Goal: Task Accomplishment & Management: Manage account settings

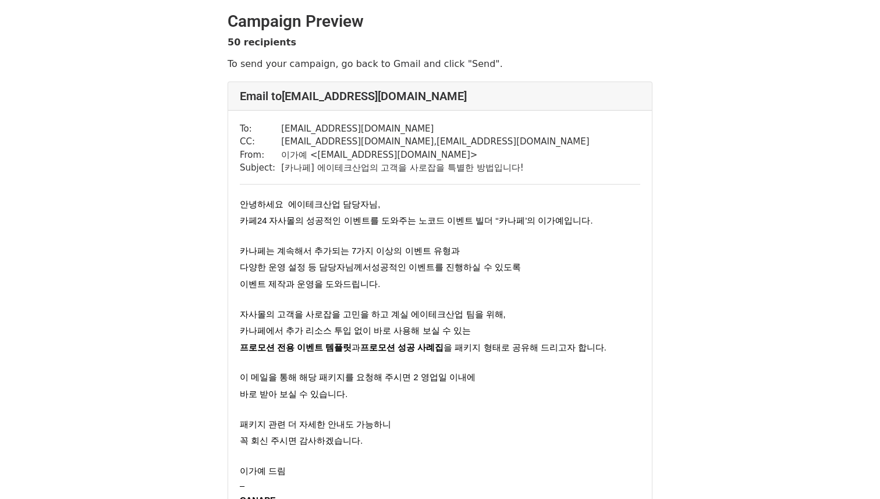
click at [310, 201] on span "안녕하세요 에이테크산업 담당자님," at bounding box center [310, 204] width 140 height 9
click at [467, 278] on p "이벤트 제작과 운영을 도와드립니다." at bounding box center [440, 284] width 400 height 17
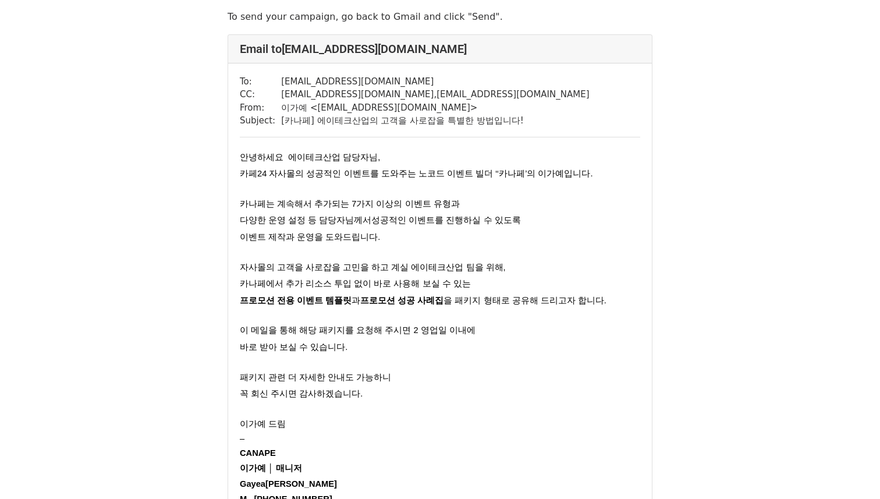
scroll to position [56, 0]
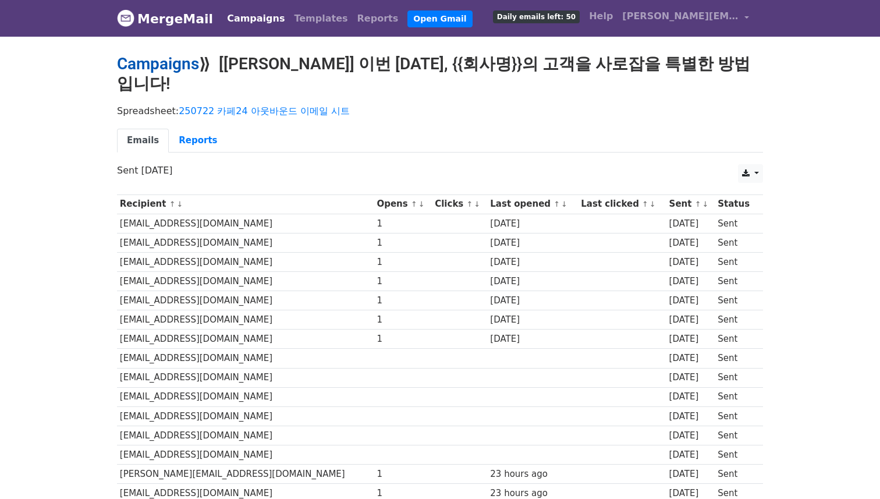
click at [176, 66] on link "Campaigns" at bounding box center [158, 63] width 82 height 19
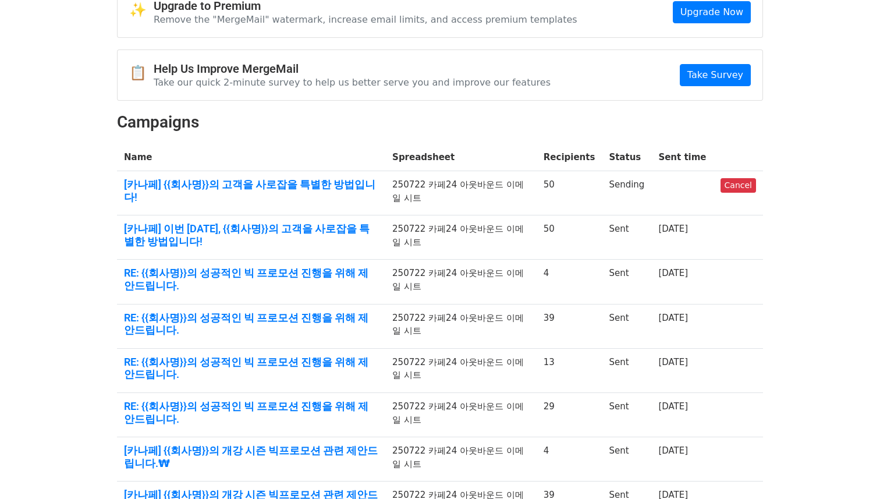
scroll to position [62, 0]
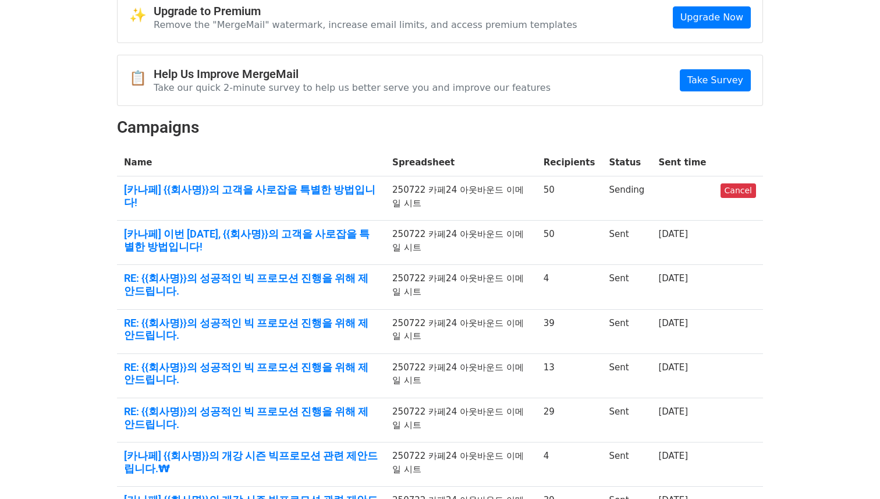
drag, startPoint x: 446, startPoint y: 249, endPoint x: 409, endPoint y: 240, distance: 38.4
click at [409, 240] on td "250722 카페24 아웃바운드 이메일 시트" at bounding box center [460, 243] width 151 height 44
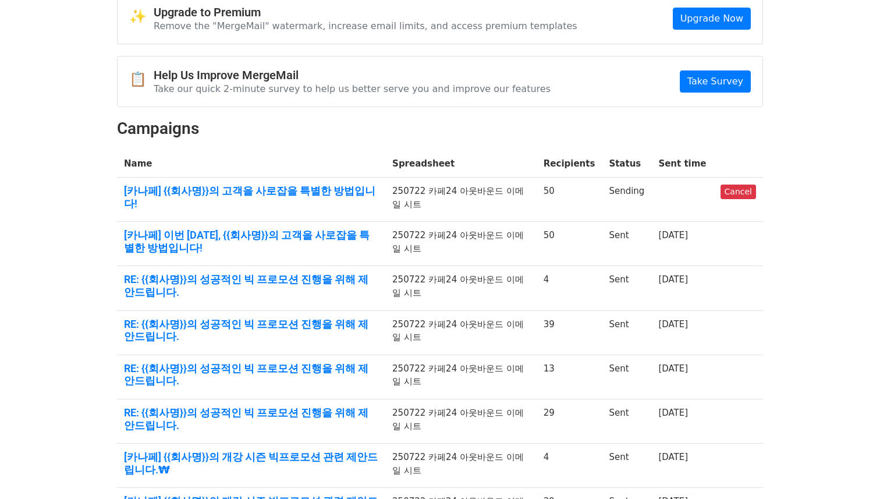
scroll to position [60, 0]
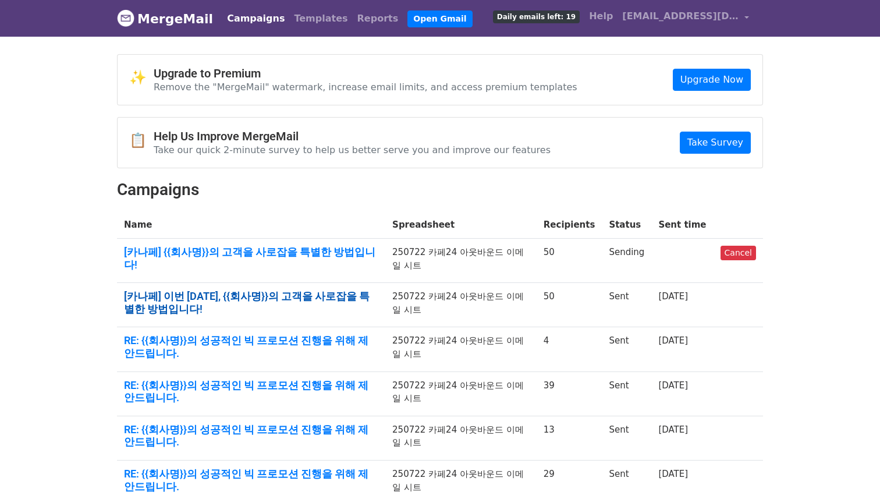
click at [197, 290] on link "[카나페] 이번 추석, {{회사명}}의 고객을 사로잡을 특별한 방법입니다!" at bounding box center [251, 302] width 254 height 25
click at [228, 243] on td "[카나페] {{회사명}}의 고객을 사로잡을 특별한 방법입니다!" at bounding box center [251, 261] width 268 height 44
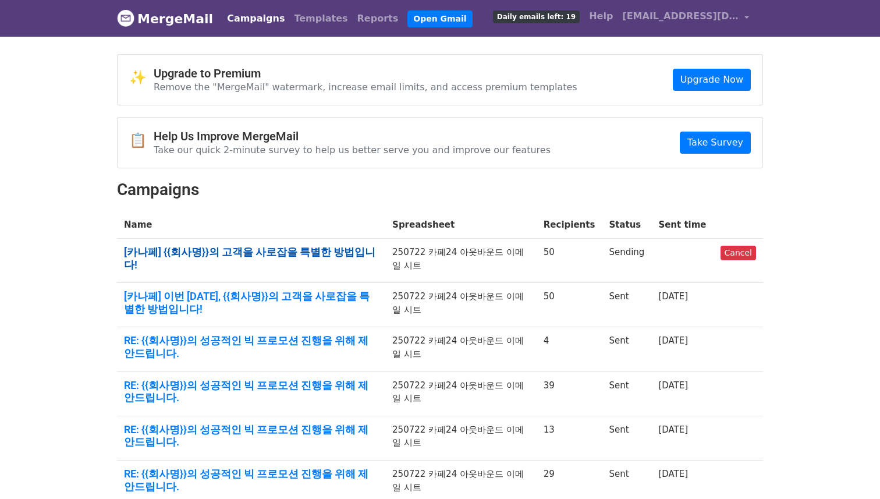
click at [225, 247] on link "[카나페] {{회사명}}의 고객을 사로잡을 특별한 방법입니다!" at bounding box center [251, 258] width 254 height 25
click at [747, 250] on link "Cancel" at bounding box center [737, 253] width 35 height 15
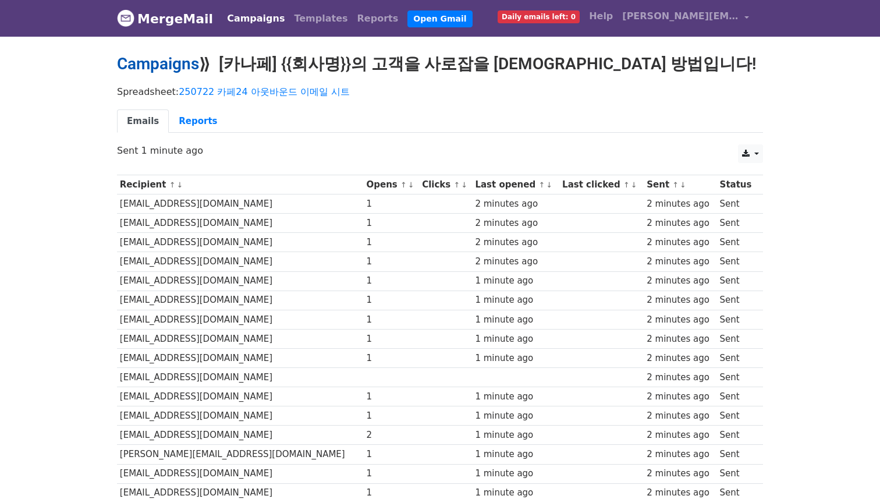
click at [186, 63] on link "Campaigns" at bounding box center [158, 63] width 82 height 19
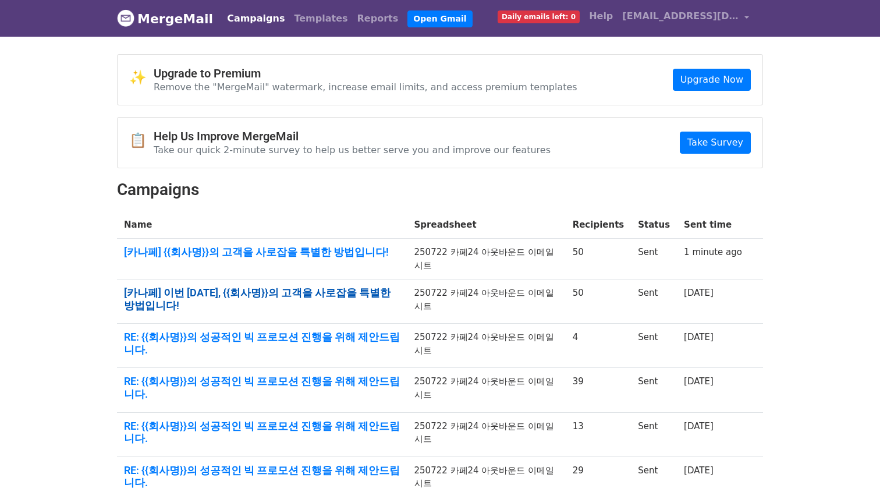
click at [305, 286] on link "[카나페] 이번 추석, {{회사명}}의 고객을 사로잡을 특별한 방법입니다!" at bounding box center [262, 298] width 276 height 25
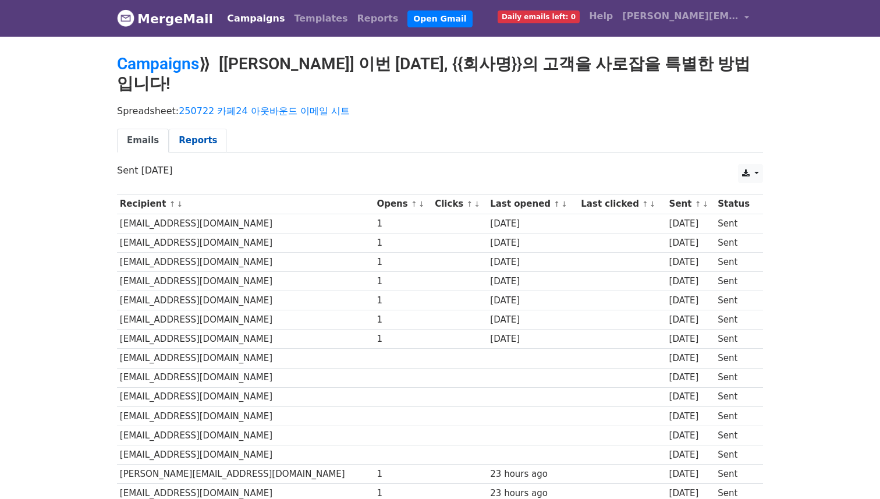
click at [197, 129] on link "Reports" at bounding box center [198, 141] width 58 height 24
